Goal: Use online tool/utility: Utilize a website feature to perform a specific function

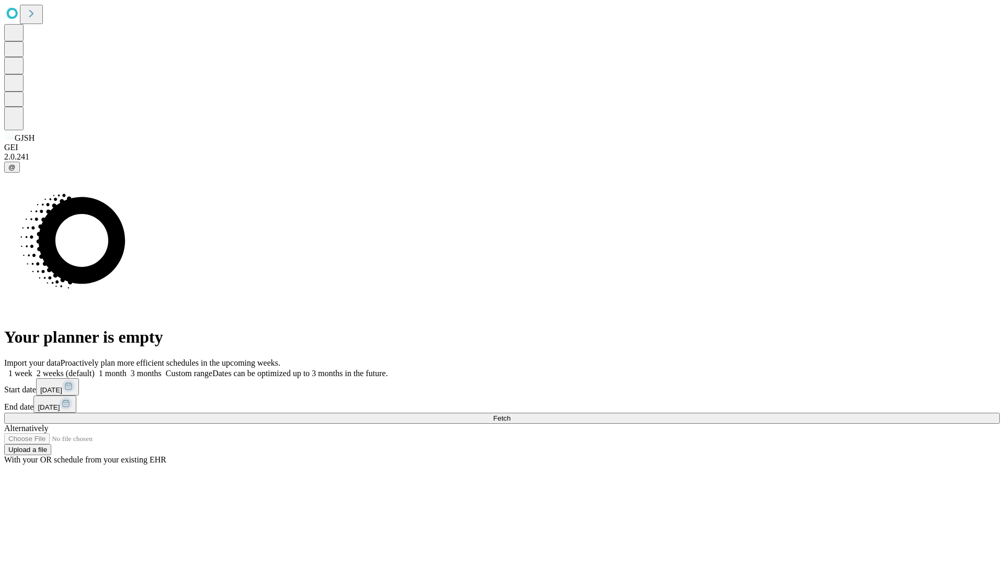
click at [32, 369] on label "1 week" at bounding box center [18, 373] width 28 height 9
click at [511, 414] on span "Fetch" at bounding box center [501, 418] width 17 height 8
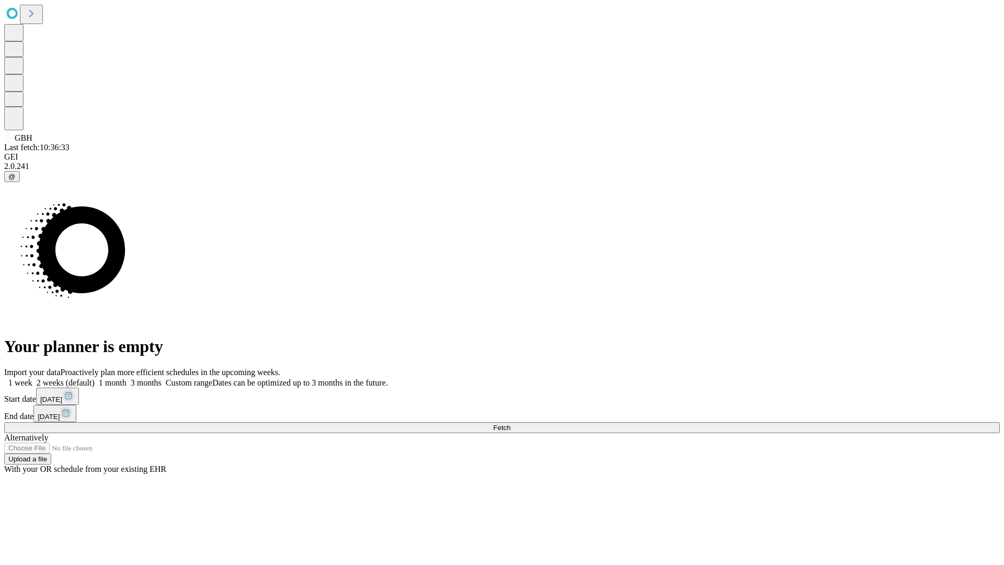
click at [511, 424] on span "Fetch" at bounding box center [501, 428] width 17 height 8
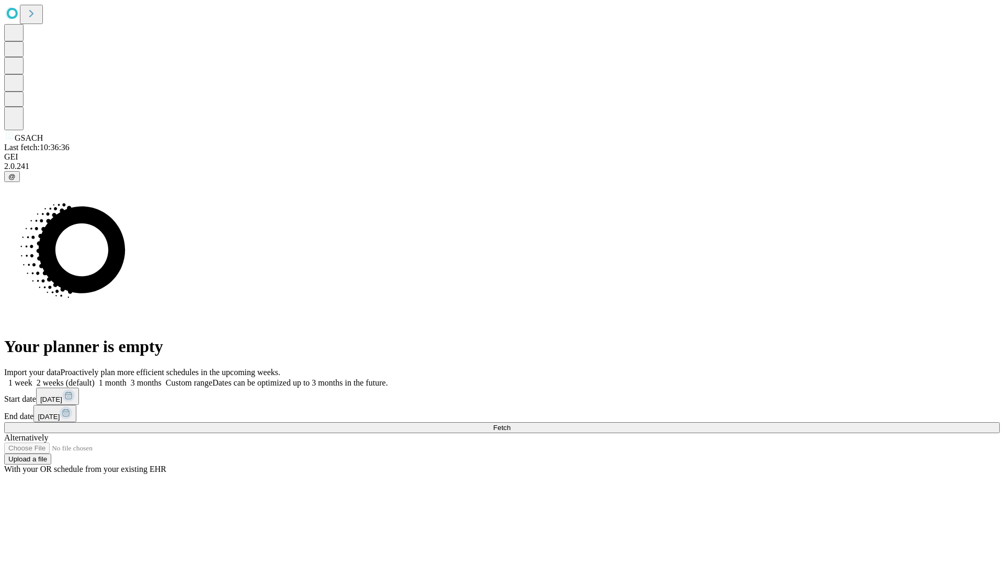
click at [32, 378] on label "1 week" at bounding box center [18, 382] width 28 height 9
click at [511, 424] on span "Fetch" at bounding box center [501, 428] width 17 height 8
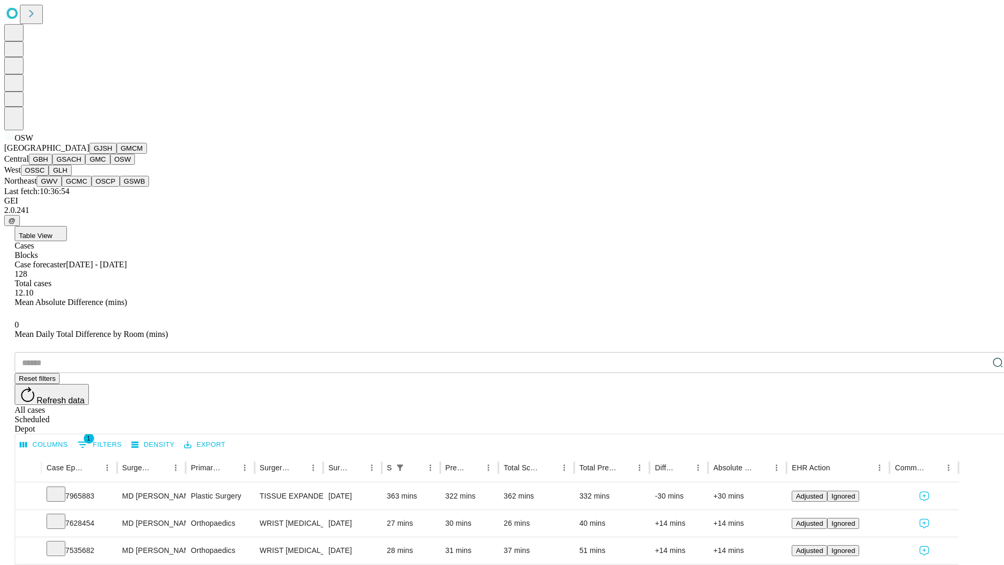
click at [49, 176] on button "OSSC" at bounding box center [35, 170] width 28 height 11
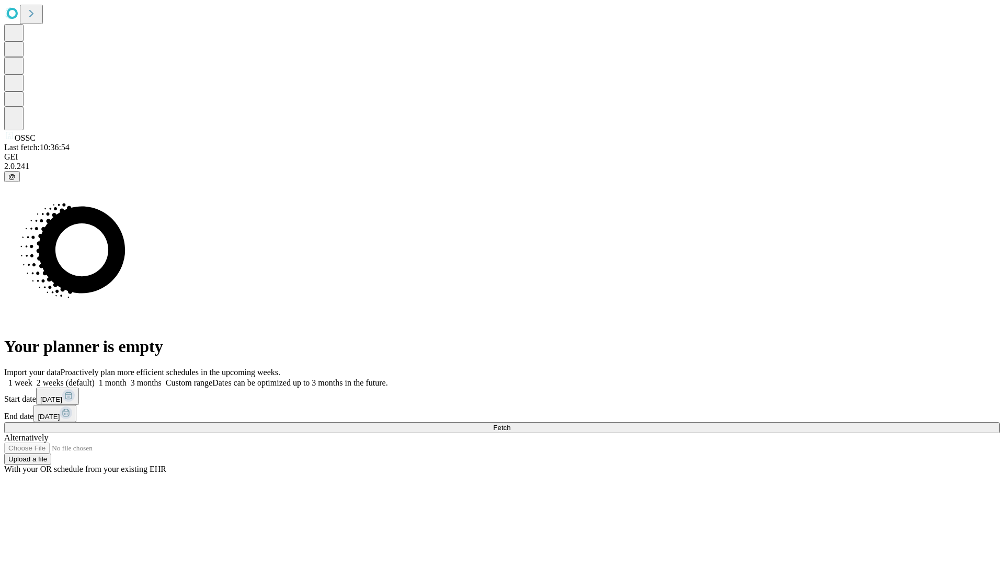
click at [32, 378] on label "1 week" at bounding box center [18, 382] width 28 height 9
click at [511, 424] on span "Fetch" at bounding box center [501, 428] width 17 height 8
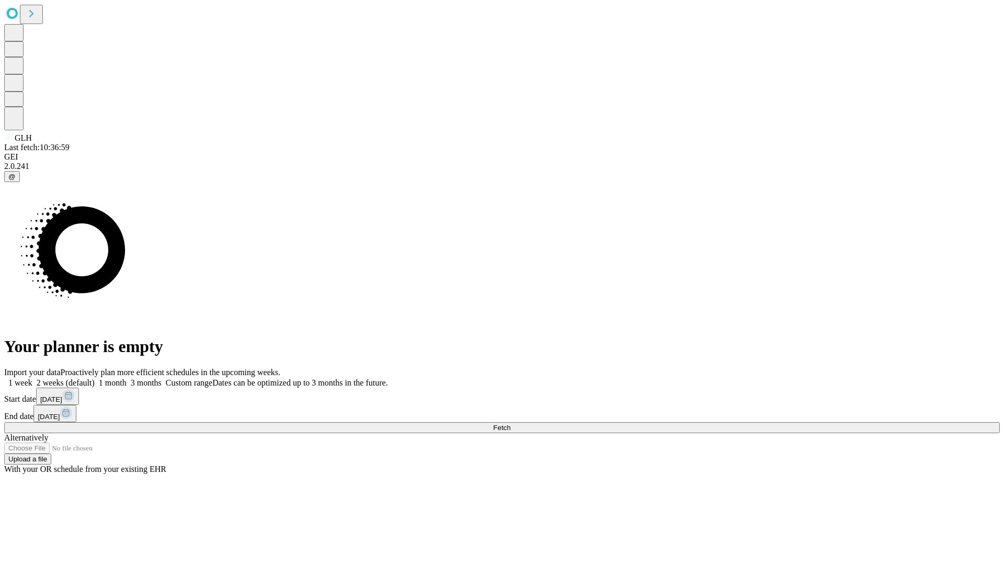
click at [32, 378] on label "1 week" at bounding box center [18, 382] width 28 height 9
click at [511, 424] on span "Fetch" at bounding box center [501, 428] width 17 height 8
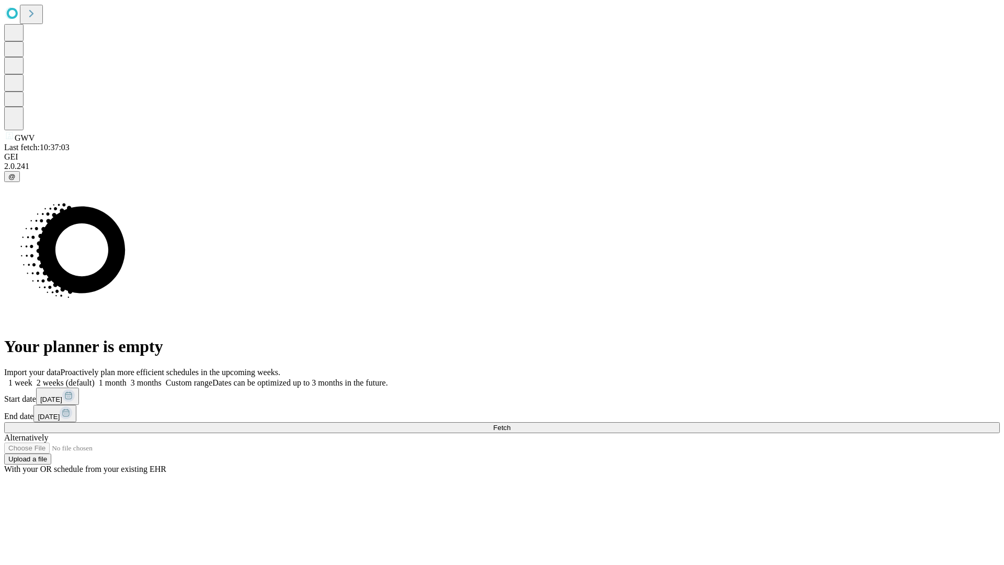
click at [32, 378] on label "1 week" at bounding box center [18, 382] width 28 height 9
click at [511, 424] on span "Fetch" at bounding box center [501, 428] width 17 height 8
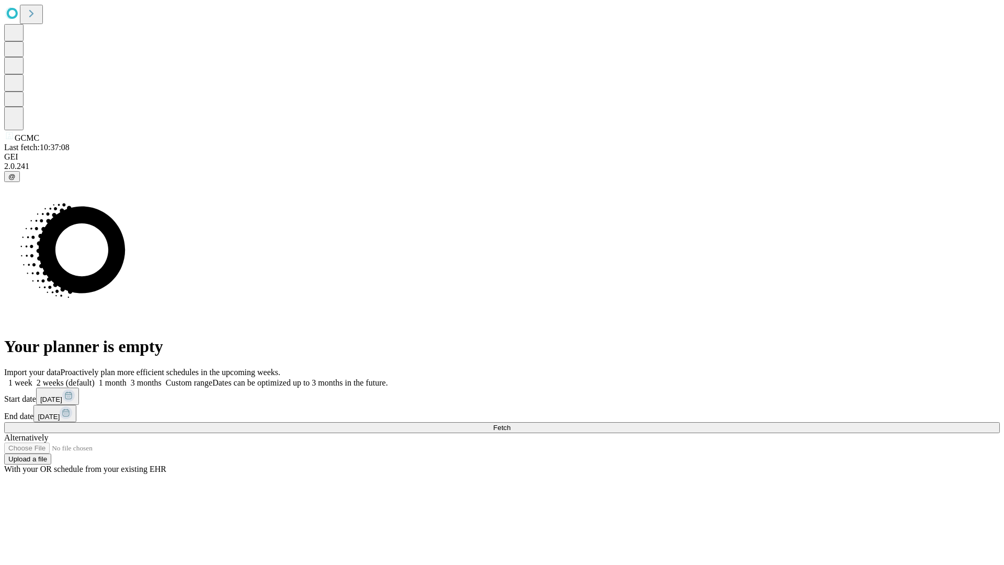
click at [511, 424] on span "Fetch" at bounding box center [501, 428] width 17 height 8
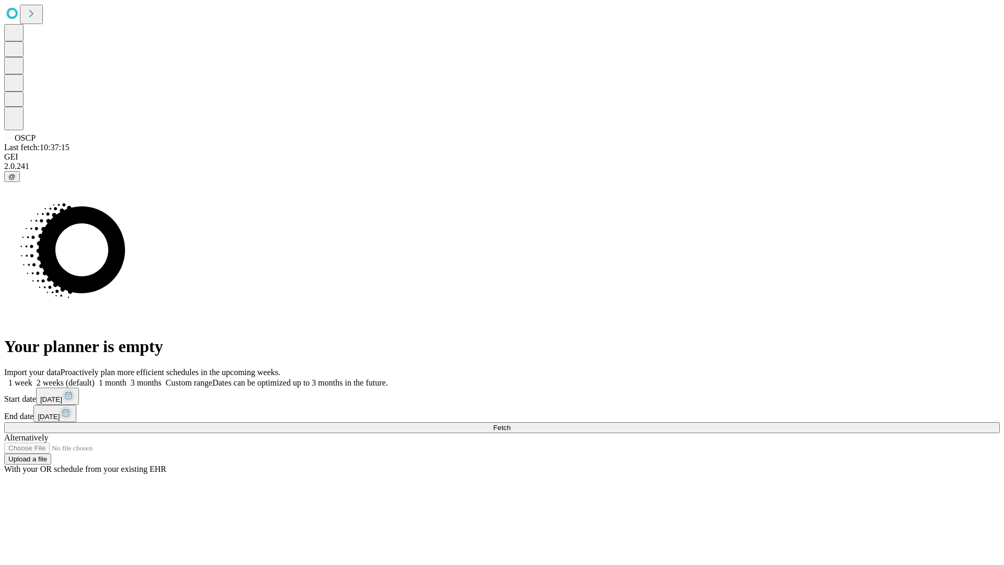
click at [32, 378] on label "1 week" at bounding box center [18, 382] width 28 height 9
click at [511, 424] on span "Fetch" at bounding box center [501, 428] width 17 height 8
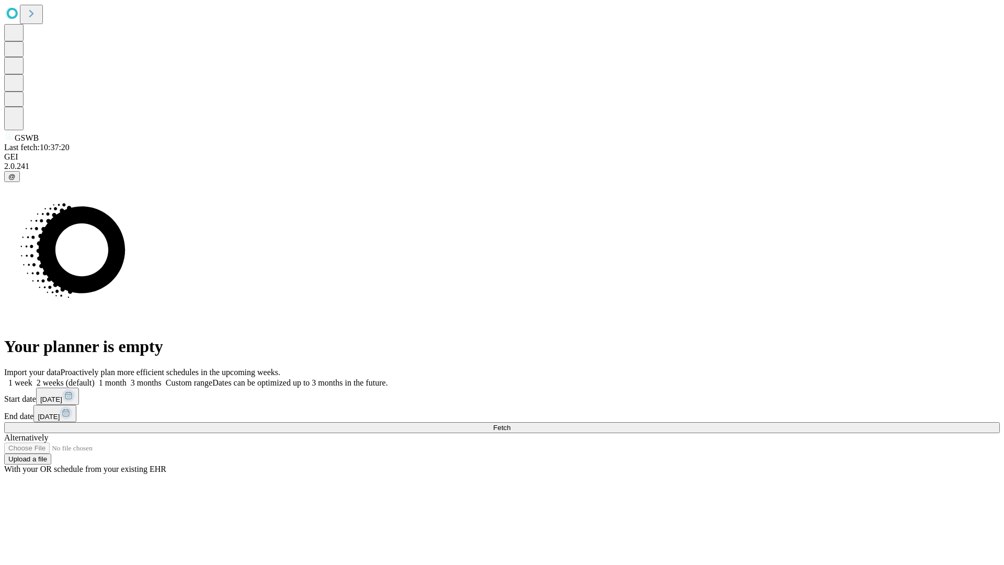
click at [32, 378] on label "1 week" at bounding box center [18, 382] width 28 height 9
click at [511, 424] on span "Fetch" at bounding box center [501, 428] width 17 height 8
